Goal: Task Accomplishment & Management: Use online tool/utility

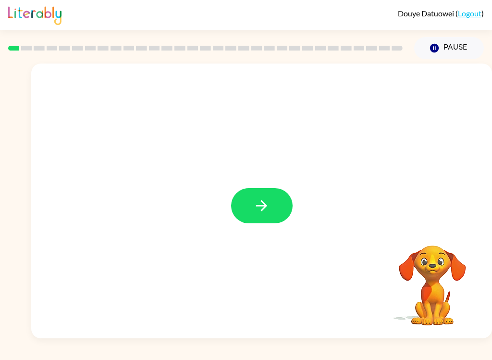
click at [282, 203] on button "button" at bounding box center [262, 205] width 62 height 35
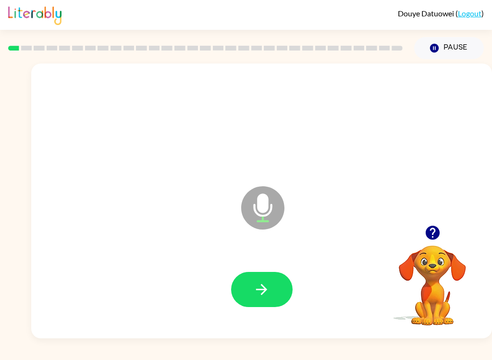
click at [261, 290] on icon "button" at bounding box center [261, 289] width 17 height 17
click at [264, 289] on icon "button" at bounding box center [261, 289] width 11 height 11
click at [275, 290] on button "button" at bounding box center [262, 289] width 62 height 35
click at [263, 285] on icon "button" at bounding box center [261, 289] width 17 height 17
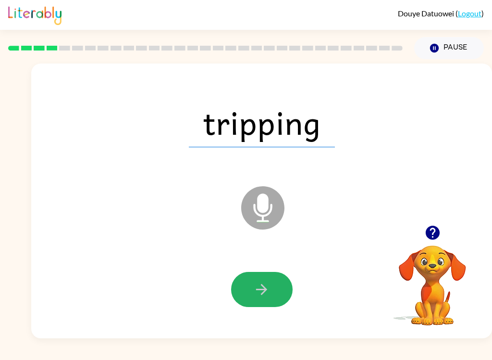
click at [266, 288] on icon "button" at bounding box center [261, 289] width 11 height 11
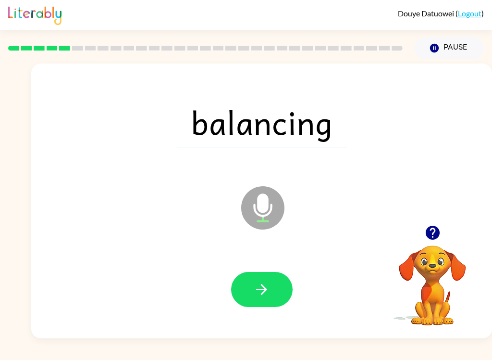
click at [271, 298] on button "button" at bounding box center [262, 289] width 62 height 35
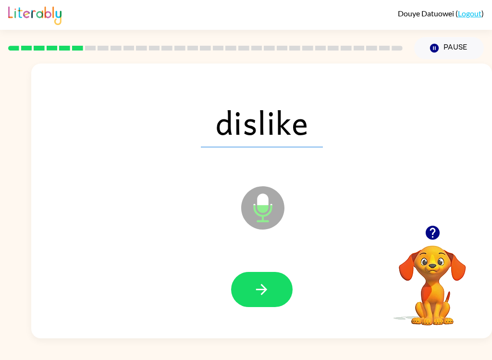
click at [272, 295] on button "button" at bounding box center [262, 289] width 62 height 35
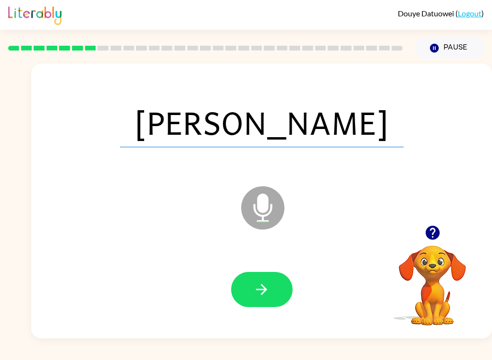
click at [268, 288] on icon "button" at bounding box center [261, 289] width 17 height 17
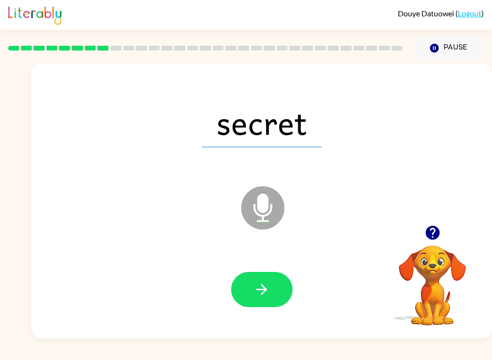
click at [270, 293] on icon "button" at bounding box center [261, 289] width 17 height 17
click at [279, 286] on button "button" at bounding box center [262, 289] width 62 height 35
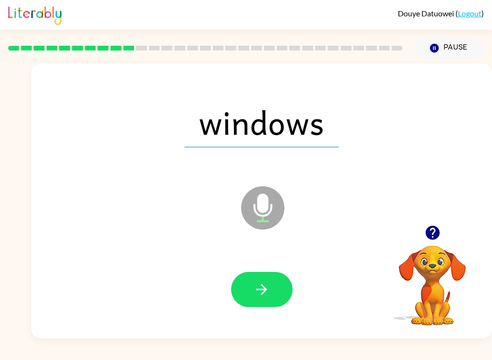
click at [262, 283] on icon "button" at bounding box center [261, 289] width 17 height 17
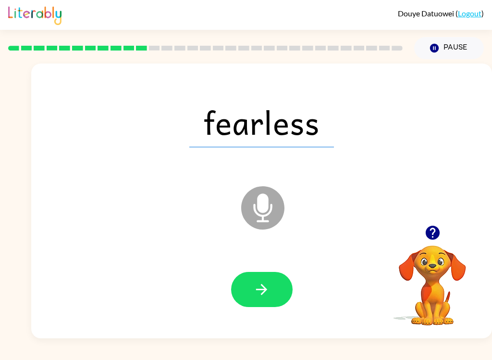
click at [279, 300] on button "button" at bounding box center [262, 289] width 62 height 35
click at [276, 284] on button "button" at bounding box center [262, 289] width 62 height 35
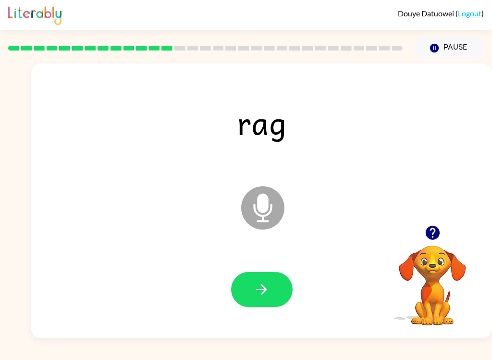
click at [276, 276] on button "button" at bounding box center [262, 289] width 62 height 35
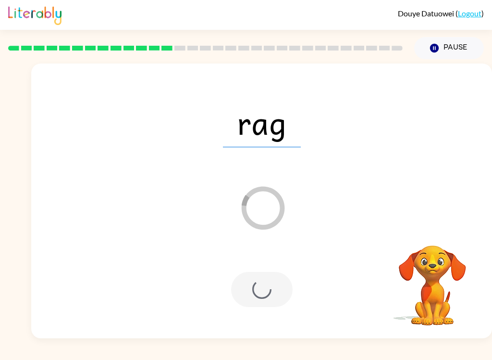
click at [270, 283] on div at bounding box center [262, 289] width 62 height 35
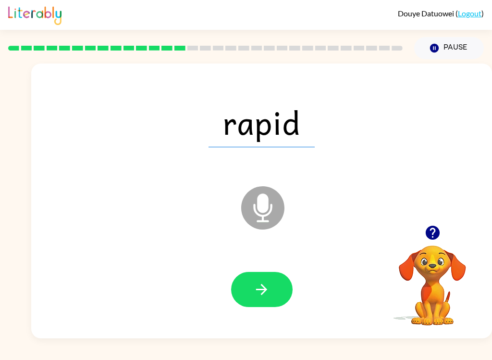
click at [275, 294] on button "button" at bounding box center [262, 289] width 62 height 35
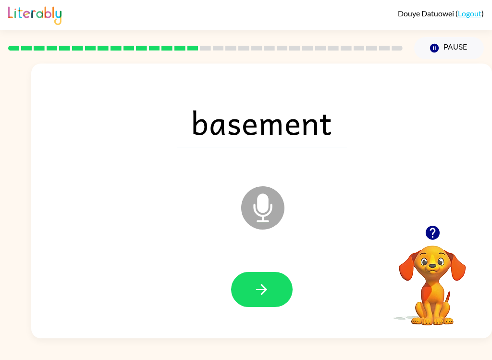
click at [285, 300] on button "button" at bounding box center [262, 289] width 62 height 35
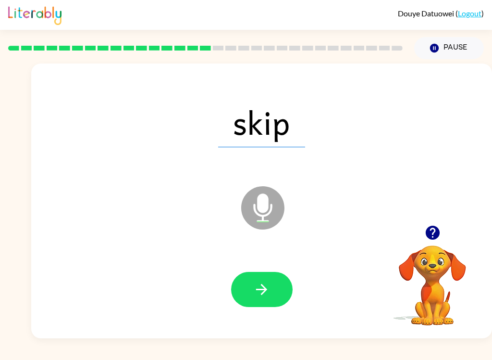
click at [281, 295] on button "button" at bounding box center [262, 289] width 62 height 35
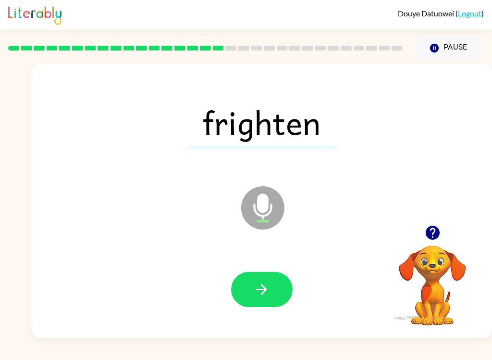
click at [278, 291] on button "button" at bounding box center [262, 289] width 62 height 35
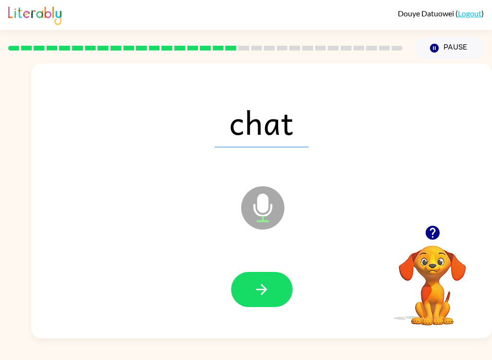
click at [270, 287] on icon "button" at bounding box center [261, 289] width 17 height 17
click at [268, 292] on icon "button" at bounding box center [261, 289] width 17 height 17
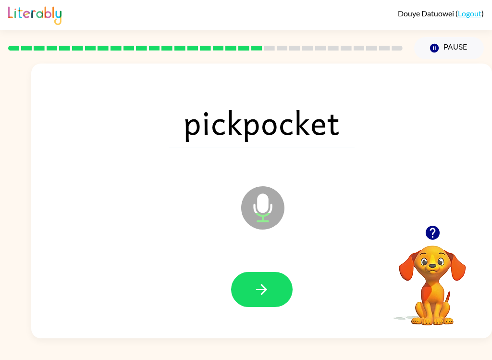
click at [456, 35] on div "Pause Pause" at bounding box center [449, 48] width 81 height 34
click at [449, 46] on button "Pause Pause" at bounding box center [449, 48] width 70 height 22
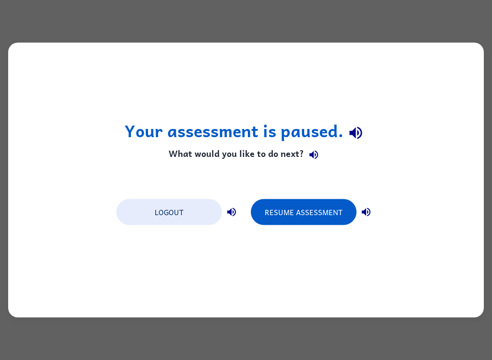
click at [334, 217] on button "Resume Assessment" at bounding box center [304, 212] width 106 height 26
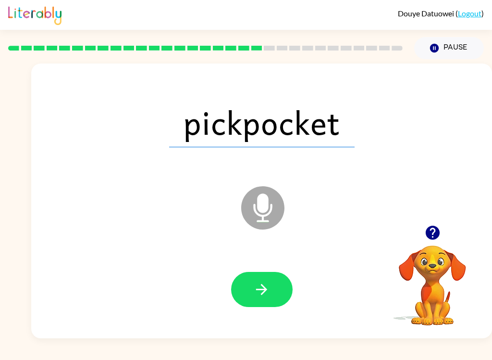
click at [281, 292] on button "button" at bounding box center [262, 289] width 62 height 35
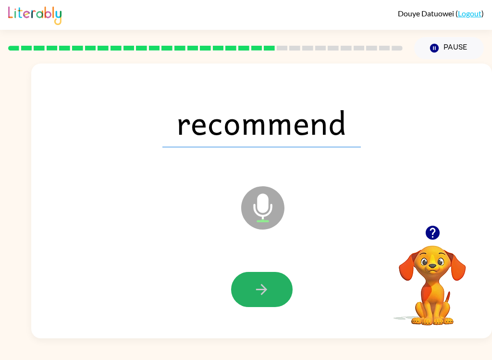
click at [278, 294] on button "button" at bounding box center [262, 289] width 62 height 35
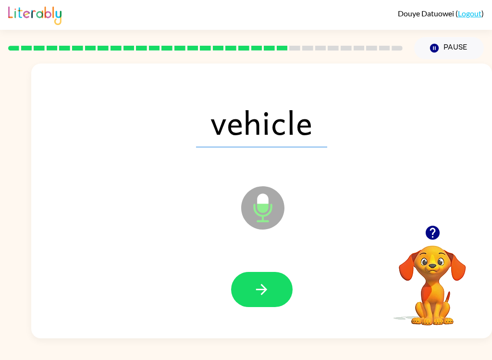
click at [444, 52] on button "Pause Pause" at bounding box center [449, 48] width 70 height 22
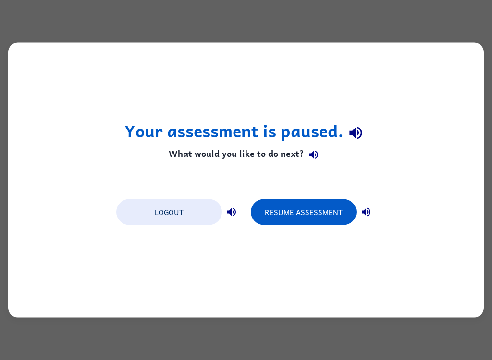
click at [333, 215] on button "Resume Assessment" at bounding box center [304, 212] width 106 height 26
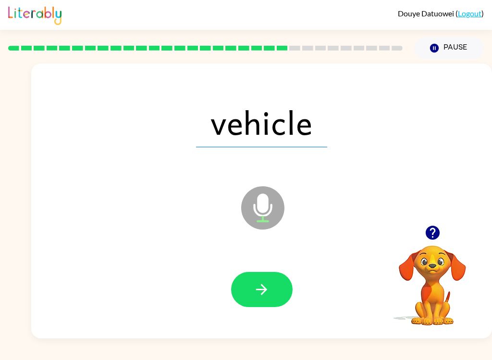
click at [278, 300] on button "button" at bounding box center [262, 289] width 62 height 35
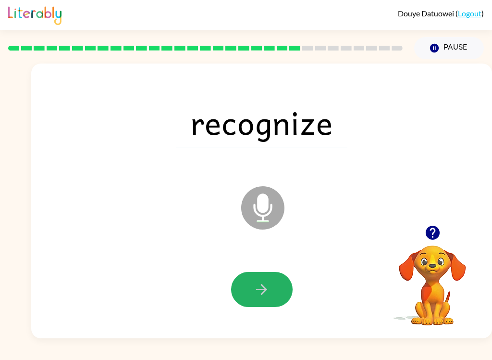
click at [280, 274] on button "button" at bounding box center [262, 289] width 62 height 35
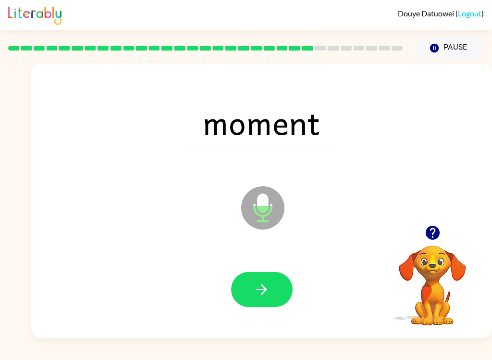
click at [262, 279] on button "button" at bounding box center [262, 289] width 62 height 35
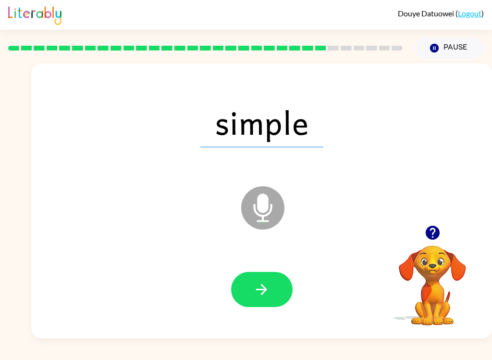
click at [272, 286] on button "button" at bounding box center [262, 289] width 62 height 35
click at [279, 294] on button "button" at bounding box center [262, 289] width 62 height 35
click at [278, 288] on button "button" at bounding box center [262, 289] width 62 height 35
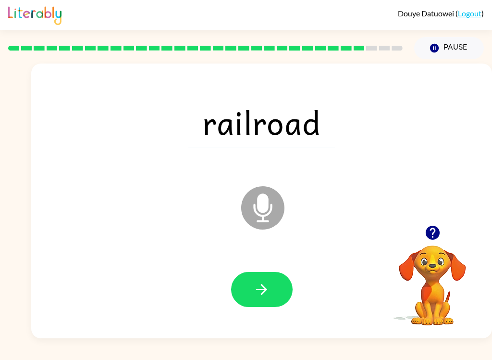
click at [280, 296] on button "button" at bounding box center [262, 289] width 62 height 35
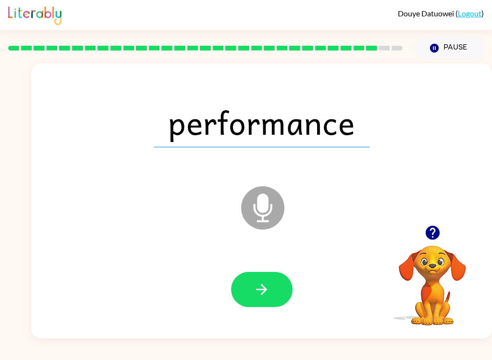
click at [278, 297] on button "button" at bounding box center [262, 289] width 62 height 35
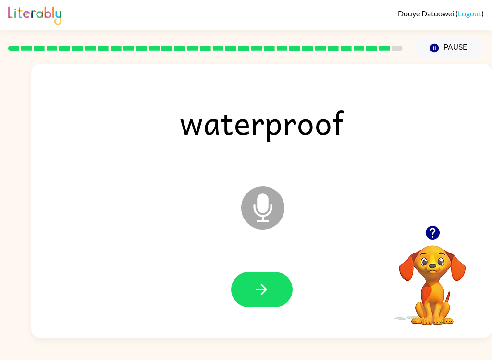
click at [277, 277] on button "button" at bounding box center [262, 289] width 62 height 35
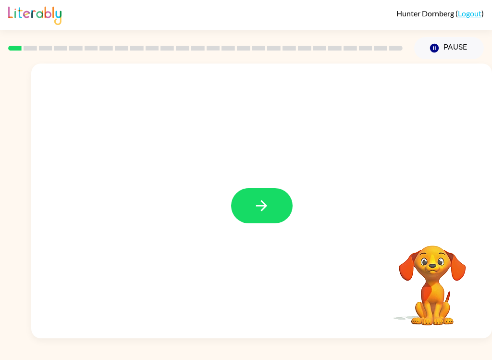
click at [266, 201] on icon "button" at bounding box center [261, 205] width 17 height 17
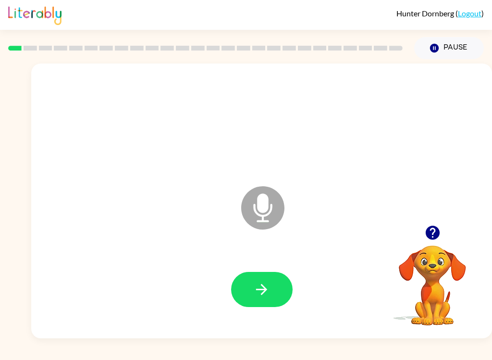
click at [273, 293] on button "button" at bounding box center [262, 289] width 62 height 35
click at [266, 295] on icon "button" at bounding box center [261, 289] width 17 height 17
click at [270, 297] on button "button" at bounding box center [262, 289] width 62 height 35
click at [270, 294] on icon "button" at bounding box center [261, 289] width 17 height 17
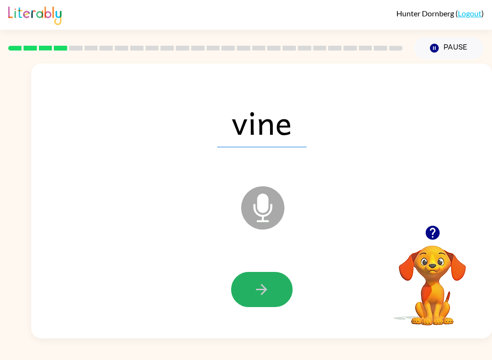
click at [262, 289] on icon "button" at bounding box center [261, 289] width 11 height 11
click at [271, 293] on button "button" at bounding box center [262, 289] width 62 height 35
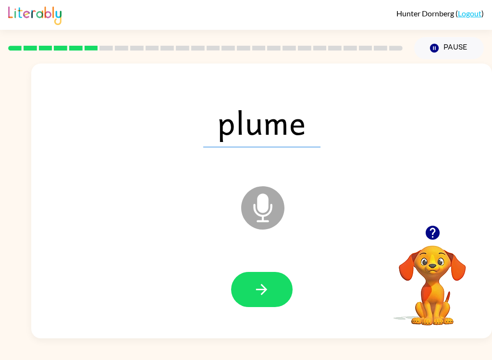
click at [266, 294] on icon "button" at bounding box center [261, 289] width 17 height 17
click at [270, 293] on icon "button" at bounding box center [261, 289] width 17 height 17
click at [271, 292] on button "button" at bounding box center [262, 289] width 62 height 35
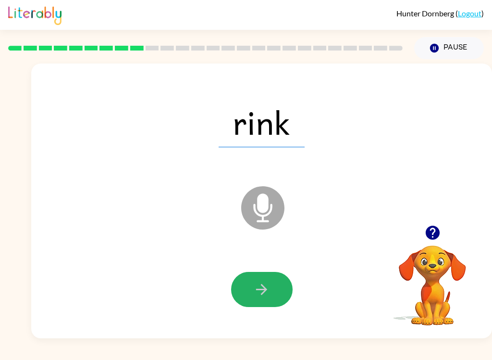
click at [273, 301] on button "button" at bounding box center [262, 289] width 62 height 35
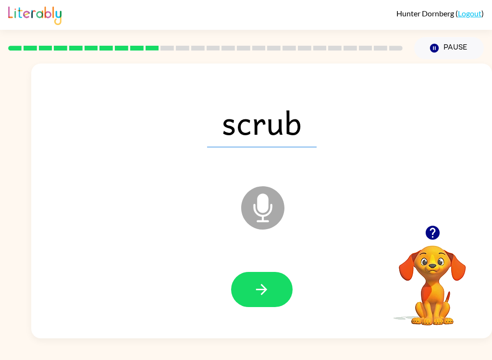
click at [270, 304] on button "button" at bounding box center [262, 289] width 62 height 35
click at [265, 286] on icon "button" at bounding box center [261, 289] width 17 height 17
click at [261, 285] on icon "button" at bounding box center [261, 289] width 17 height 17
click at [265, 290] on icon "button" at bounding box center [261, 289] width 11 height 11
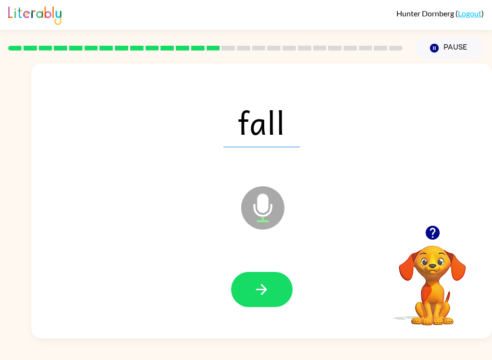
click at [270, 291] on icon "button" at bounding box center [261, 289] width 17 height 17
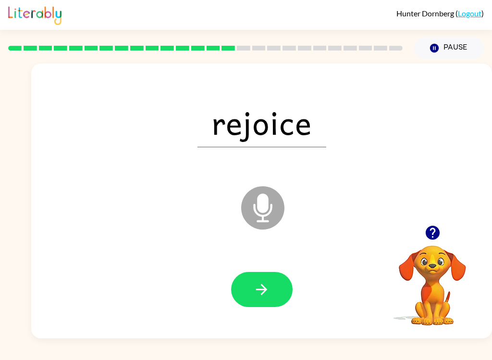
click at [262, 295] on icon "button" at bounding box center [261, 289] width 17 height 17
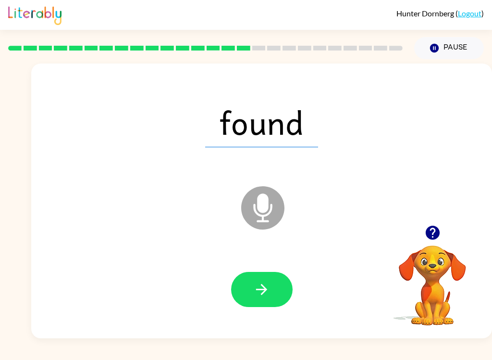
click at [258, 291] on icon "button" at bounding box center [261, 289] width 17 height 17
click at [266, 298] on button "button" at bounding box center [262, 289] width 62 height 35
click at [267, 289] on icon "button" at bounding box center [261, 289] width 11 height 11
click at [257, 290] on icon "button" at bounding box center [261, 289] width 17 height 17
click at [267, 300] on button "button" at bounding box center [262, 289] width 62 height 35
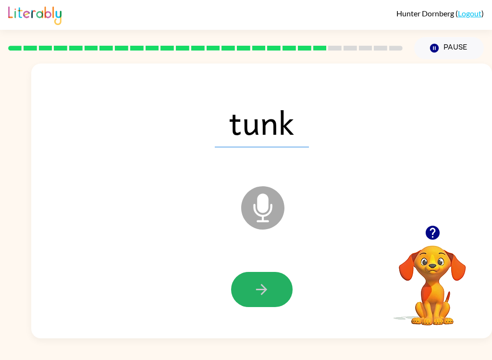
click at [267, 294] on icon "button" at bounding box center [261, 289] width 17 height 17
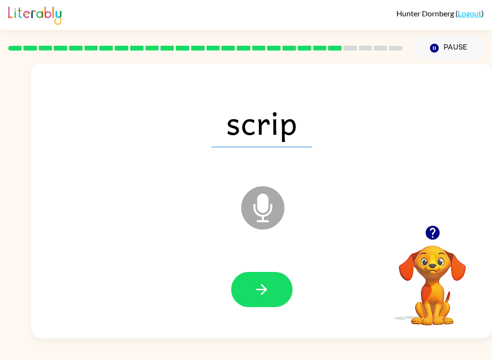
click at [272, 288] on button "button" at bounding box center [262, 289] width 62 height 35
click at [272, 290] on button "button" at bounding box center [262, 289] width 62 height 35
click at [276, 292] on button "button" at bounding box center [262, 289] width 62 height 35
click at [277, 274] on button "button" at bounding box center [262, 289] width 62 height 35
